Goal: Task Accomplishment & Management: Manage account settings

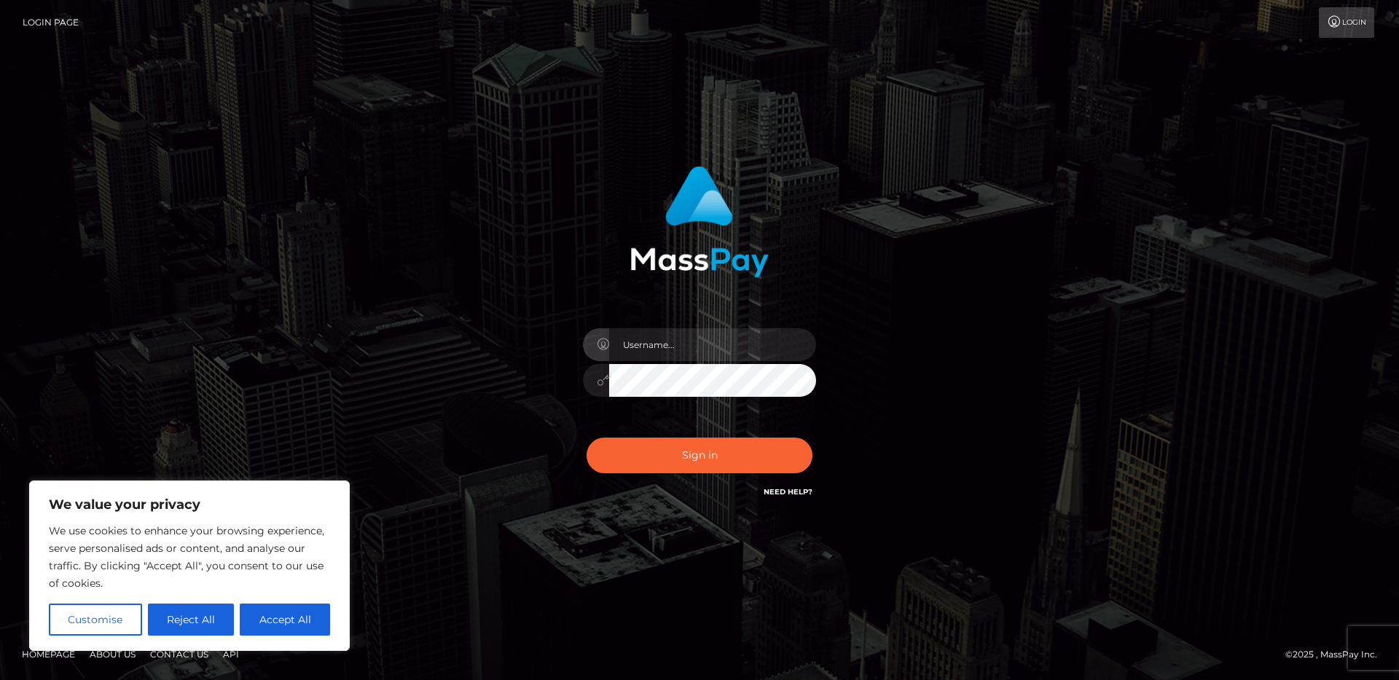
click at [850, 342] on div "Sign in" at bounding box center [699, 333] width 382 height 356
click at [763, 347] on input "text" at bounding box center [712, 345] width 207 height 33
click at [975, 321] on div "Sign in" at bounding box center [699, 340] width 830 height 371
click at [1339, 20] on icon at bounding box center [1333, 22] width 15 height 12
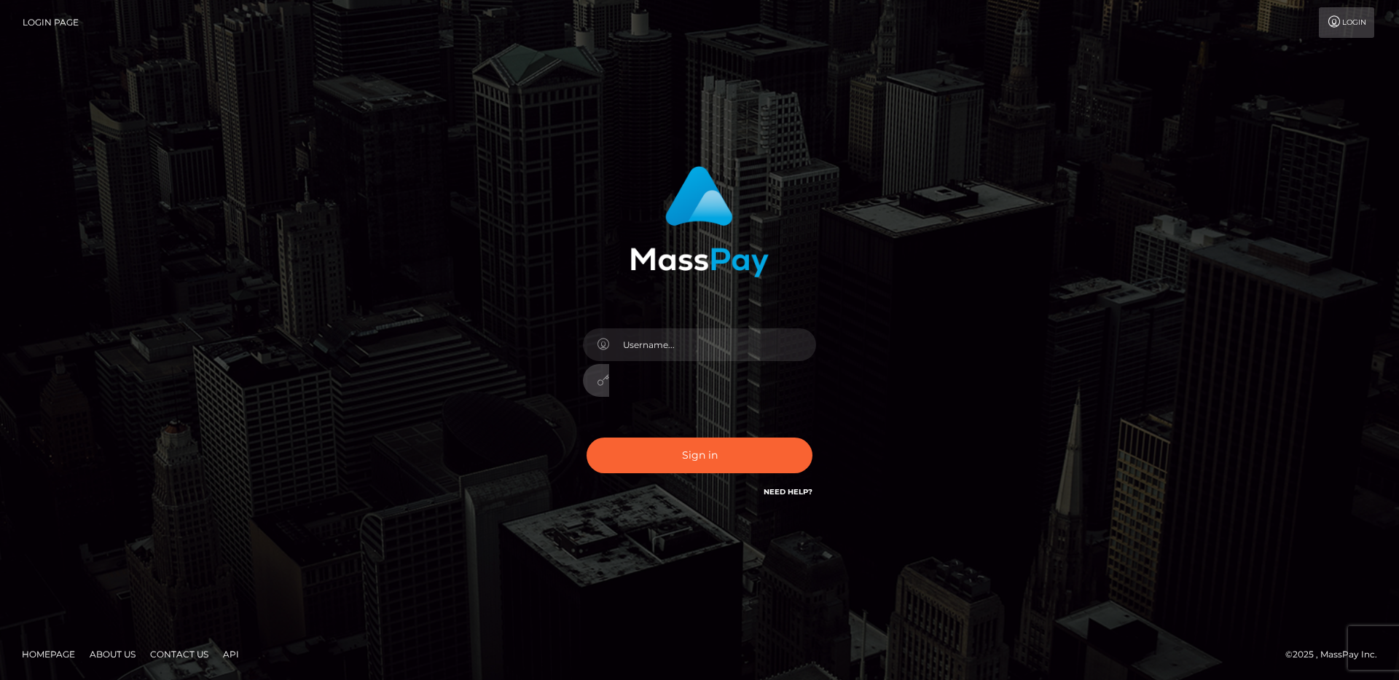
click at [734, 361] on div at bounding box center [699, 373] width 255 height 111
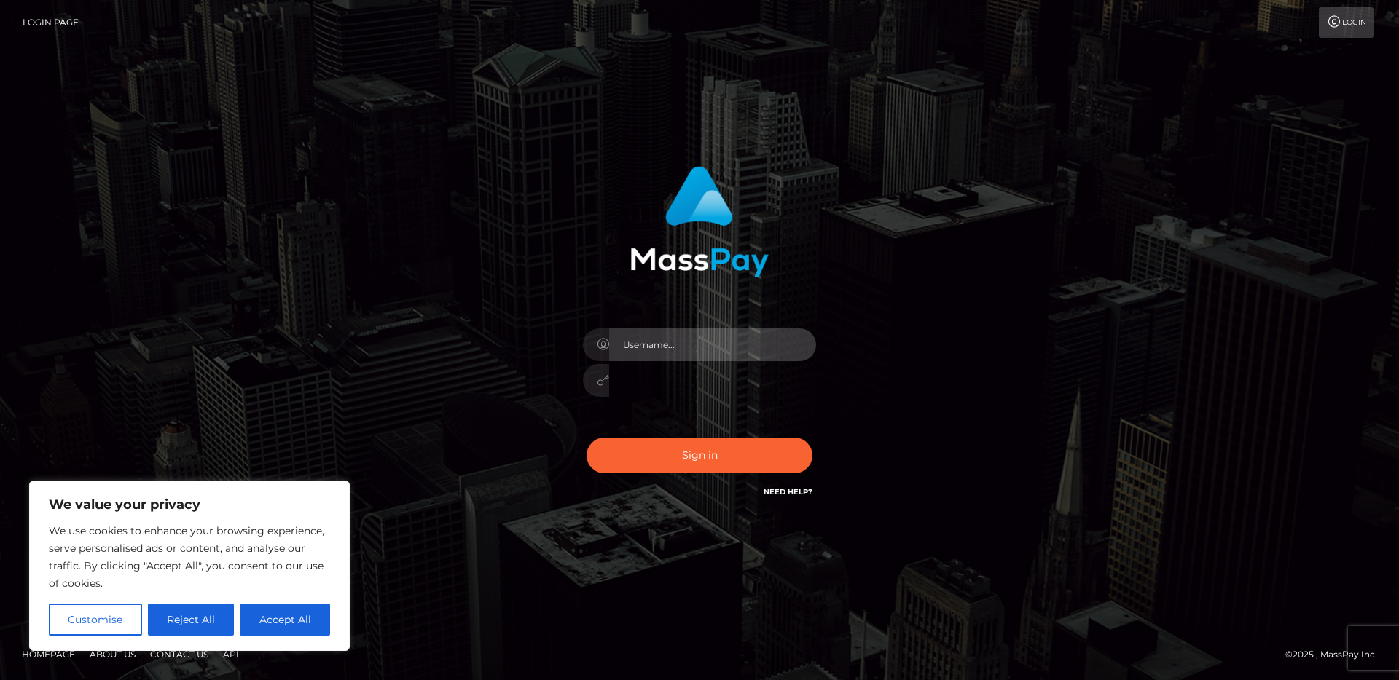
click at [814, 339] on input "text" at bounding box center [712, 345] width 207 height 33
click at [812, 347] on input "text" at bounding box center [712, 345] width 207 height 33
type input "receivables@viridicete.com"
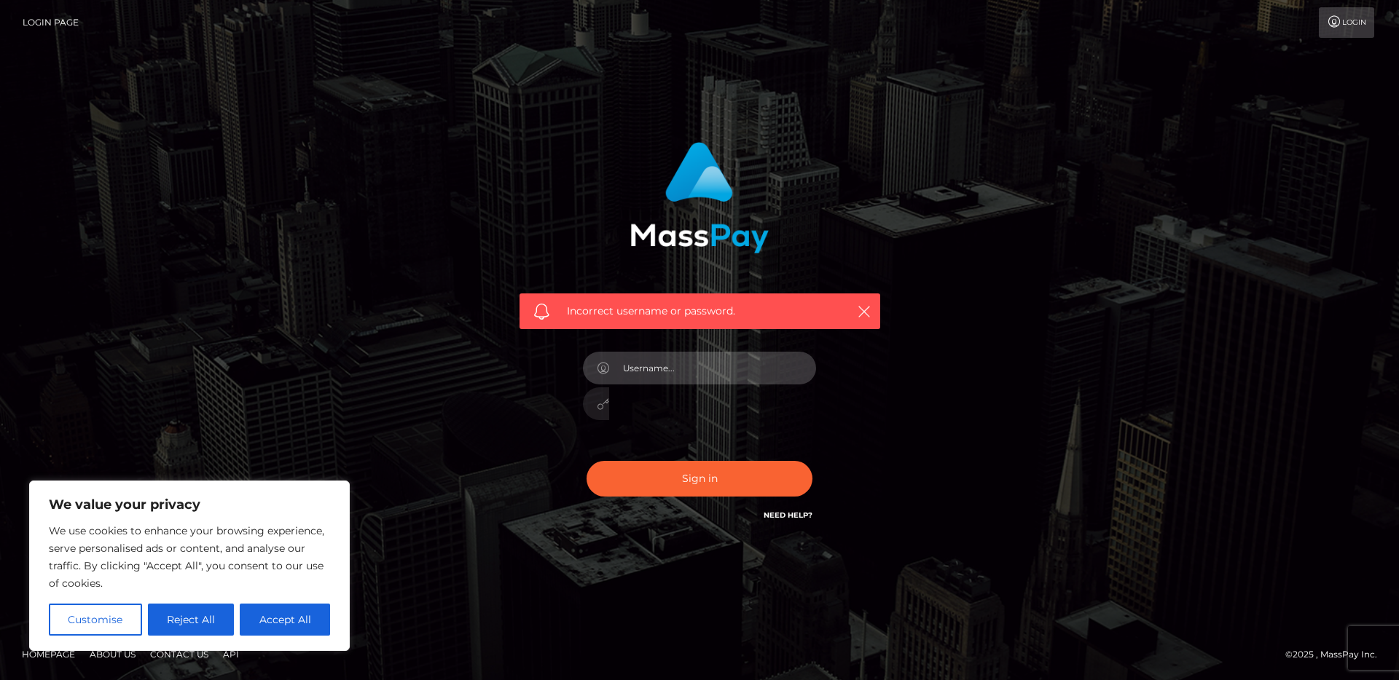
click at [799, 367] on input "text" at bounding box center [712, 368] width 207 height 33
click at [811, 363] on input "text" at bounding box center [712, 368] width 207 height 33
type input "receivables@viridicete.com"
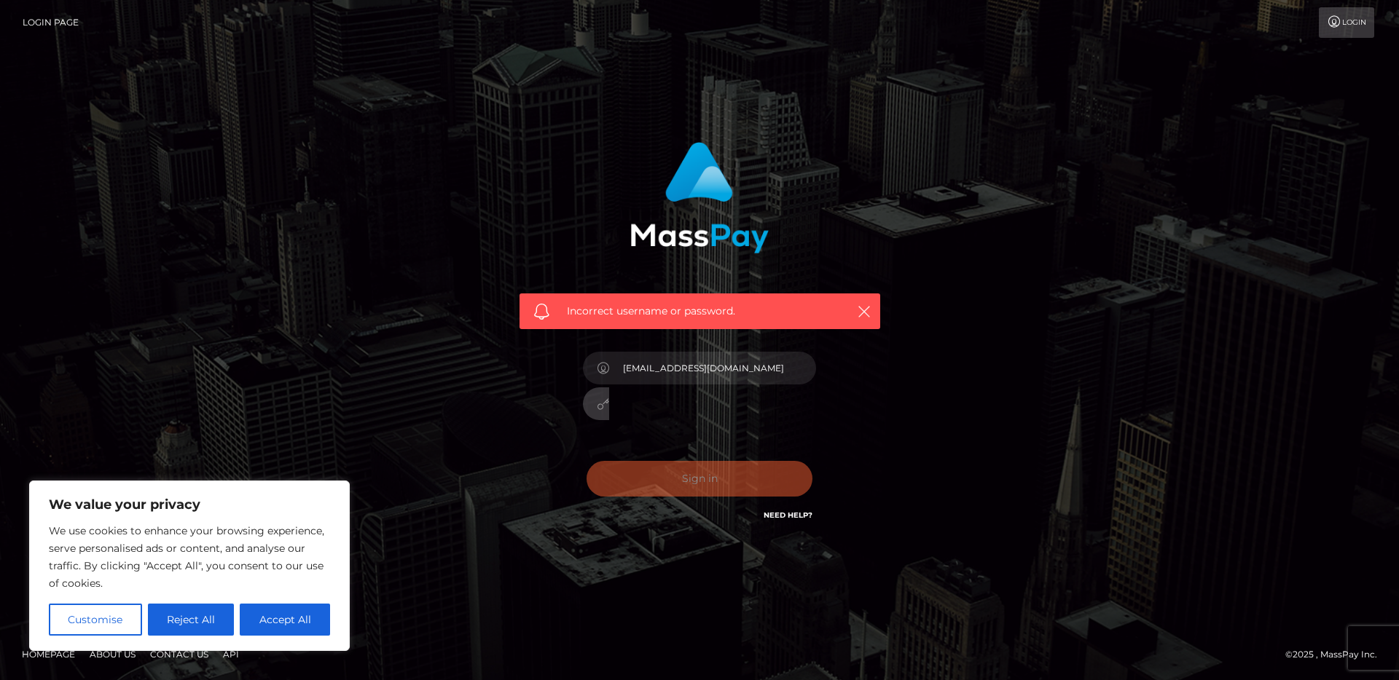
click at [856, 435] on div "Incorrect username or password. receivables@viridicete.com" at bounding box center [699, 333] width 382 height 404
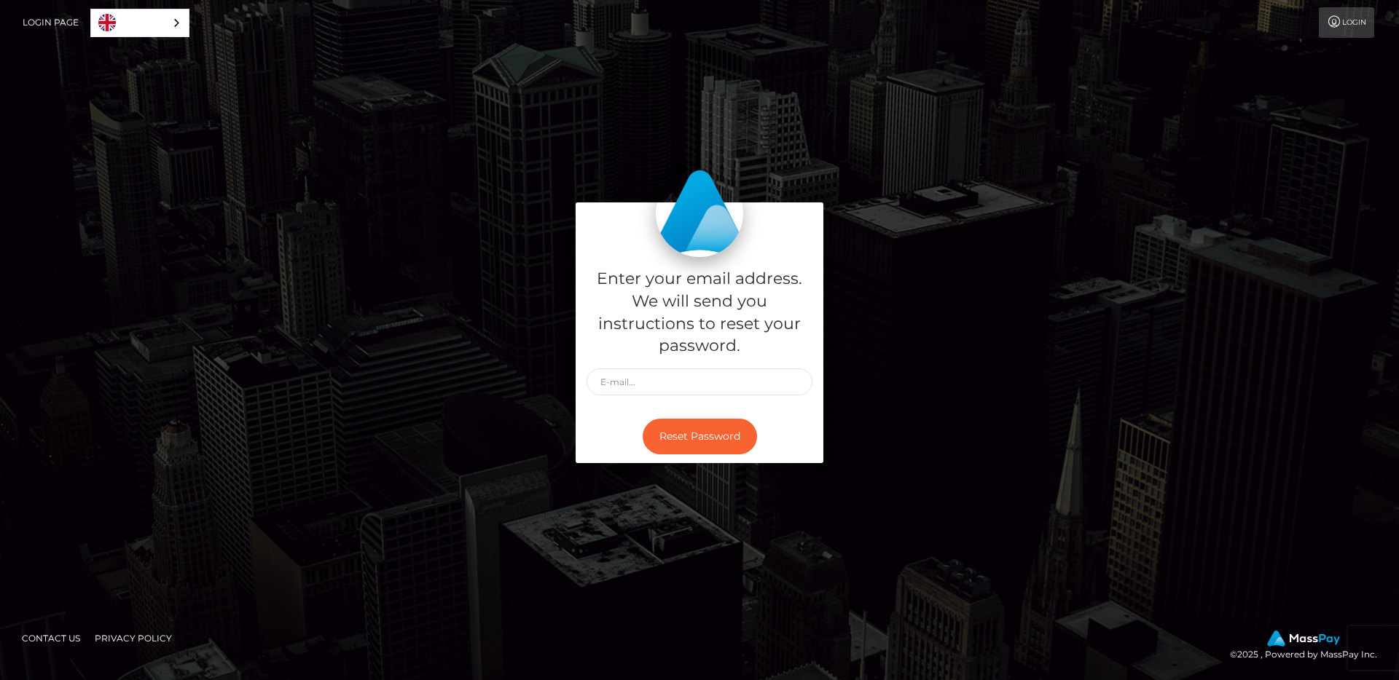
click at [50, 17] on link "Login Page" at bounding box center [51, 22] width 56 height 31
click at [1357, 20] on link "Login" at bounding box center [1345, 22] width 55 height 31
